Goal: Navigation & Orientation: Understand site structure

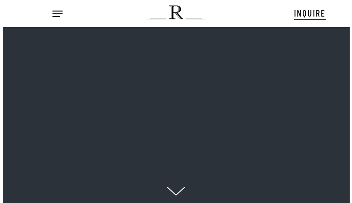
scroll to position [9, 11]
